Goal: Information Seeking & Learning: Check status

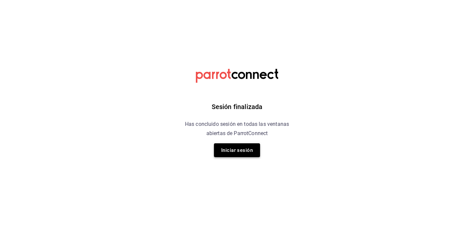
click at [227, 149] on button "Iniciar sesión" at bounding box center [237, 150] width 46 height 14
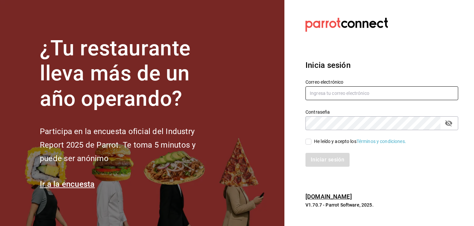
type input "[EMAIL_ADDRESS][DOMAIN_NAME]"
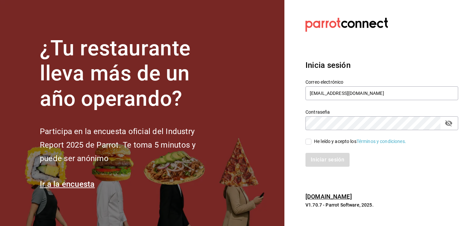
click at [319, 143] on div "He leído y acepto los Términos y condiciones." at bounding box center [360, 141] width 92 height 7
click at [312, 143] on input "He leído y acepto los Términos y condiciones." at bounding box center [309, 142] width 6 height 6
checkbox input "true"
click at [318, 159] on button "Iniciar sesión" at bounding box center [328, 160] width 45 height 14
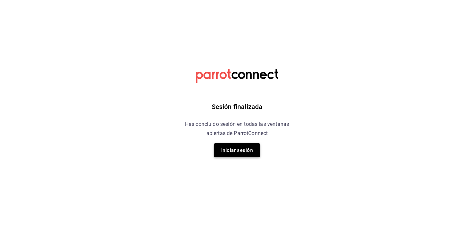
click at [245, 153] on button "Iniciar sesión" at bounding box center [237, 150] width 46 height 14
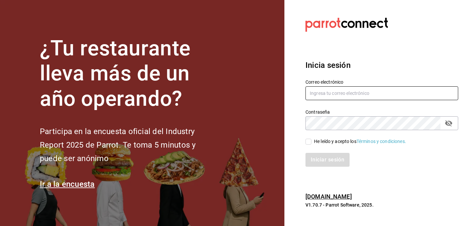
type input "[EMAIL_ADDRESS][DOMAIN_NAME]"
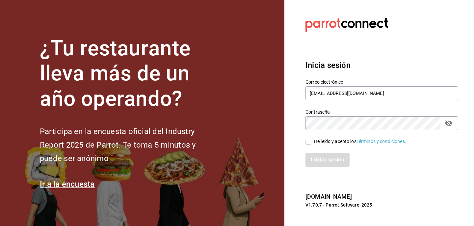
click at [310, 145] on div "Iniciar sesión" at bounding box center [378, 156] width 161 height 22
click at [310, 141] on input "He leído y acepto los Términos y condiciones." at bounding box center [309, 142] width 6 height 6
checkbox input "true"
click at [316, 158] on button "Iniciar sesión" at bounding box center [328, 160] width 45 height 14
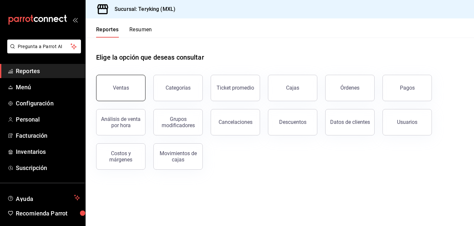
click at [137, 88] on button "Ventas" at bounding box center [120, 88] width 49 height 26
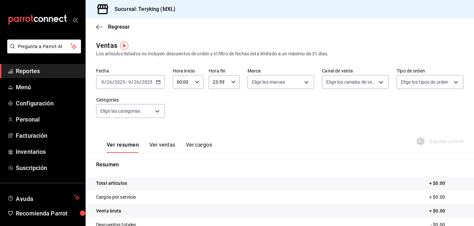
click at [138, 77] on div "2025-09-26 9 / 26 / 2025 - 2025-09-26 9 / 26 / 2025" at bounding box center [130, 82] width 69 height 14
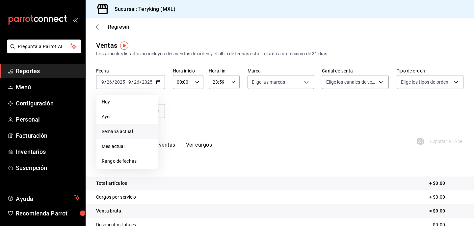
click at [128, 131] on span "Semana actual" at bounding box center [127, 131] width 51 height 7
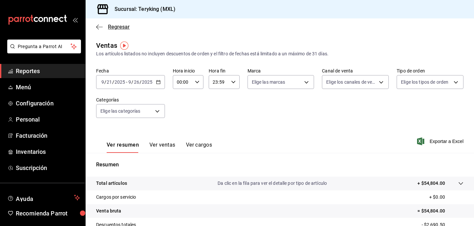
click at [97, 25] on icon "button" at bounding box center [99, 27] width 7 height 6
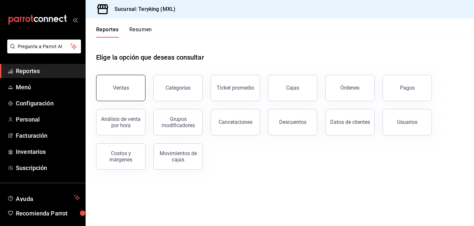
click at [132, 86] on button "Ventas" at bounding box center [120, 88] width 49 height 26
